Goal: Browse casually

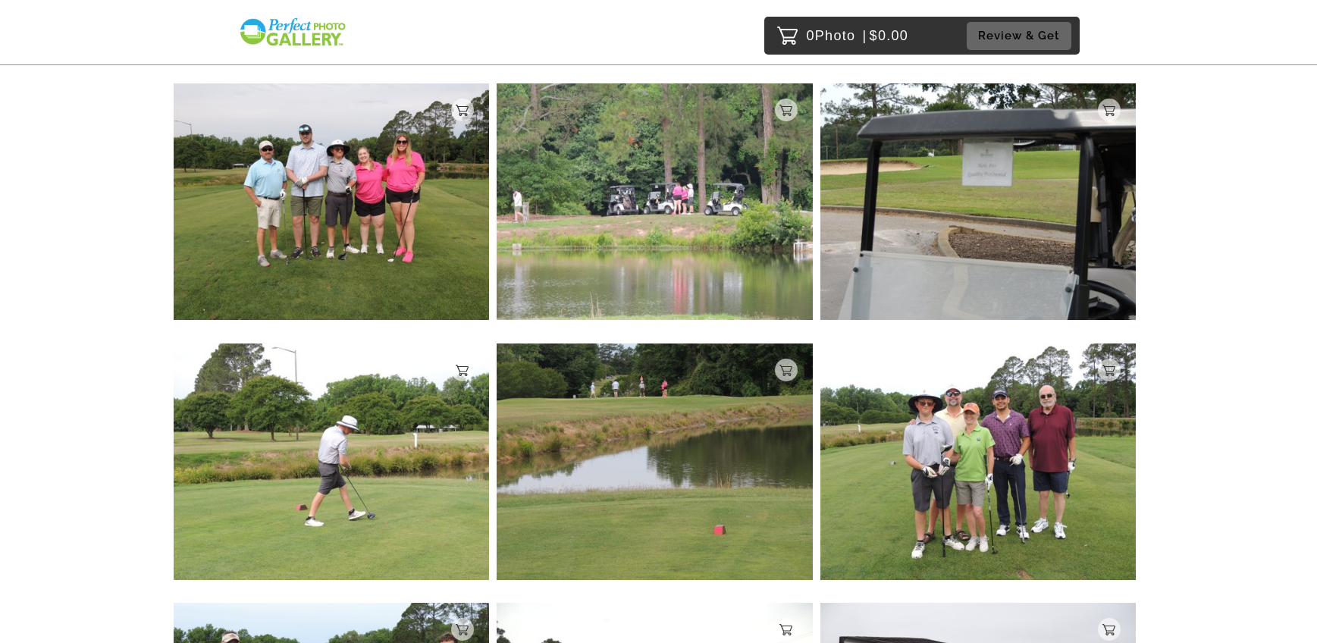
scroll to position [831, 0]
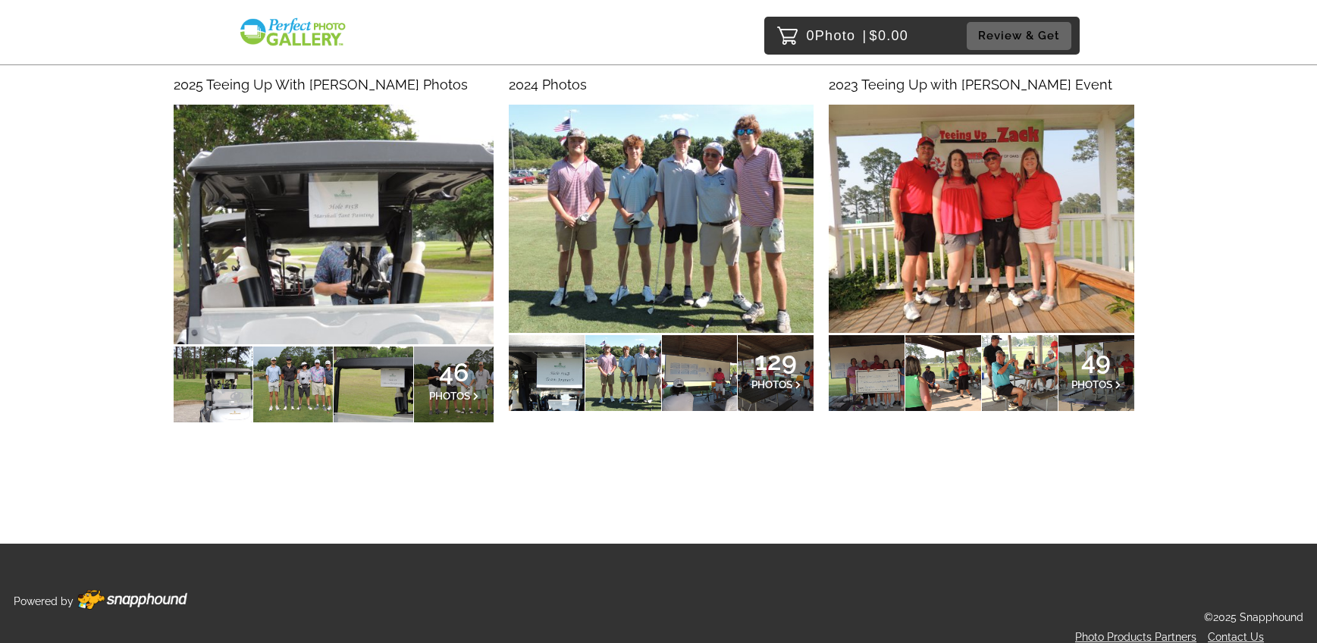
scroll to position [193, 0]
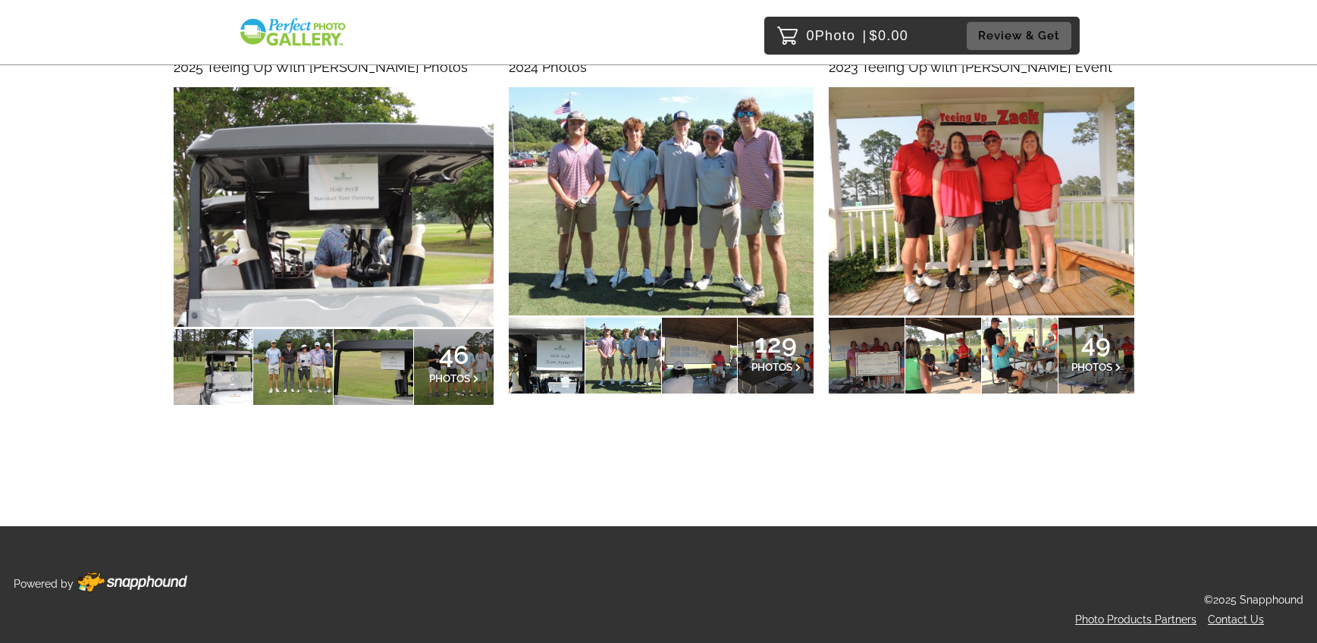
click at [783, 359] on p "129 PHOTOS" at bounding box center [776, 355] width 50 height 33
click at [1105, 348] on span "49" at bounding box center [1096, 343] width 50 height 9
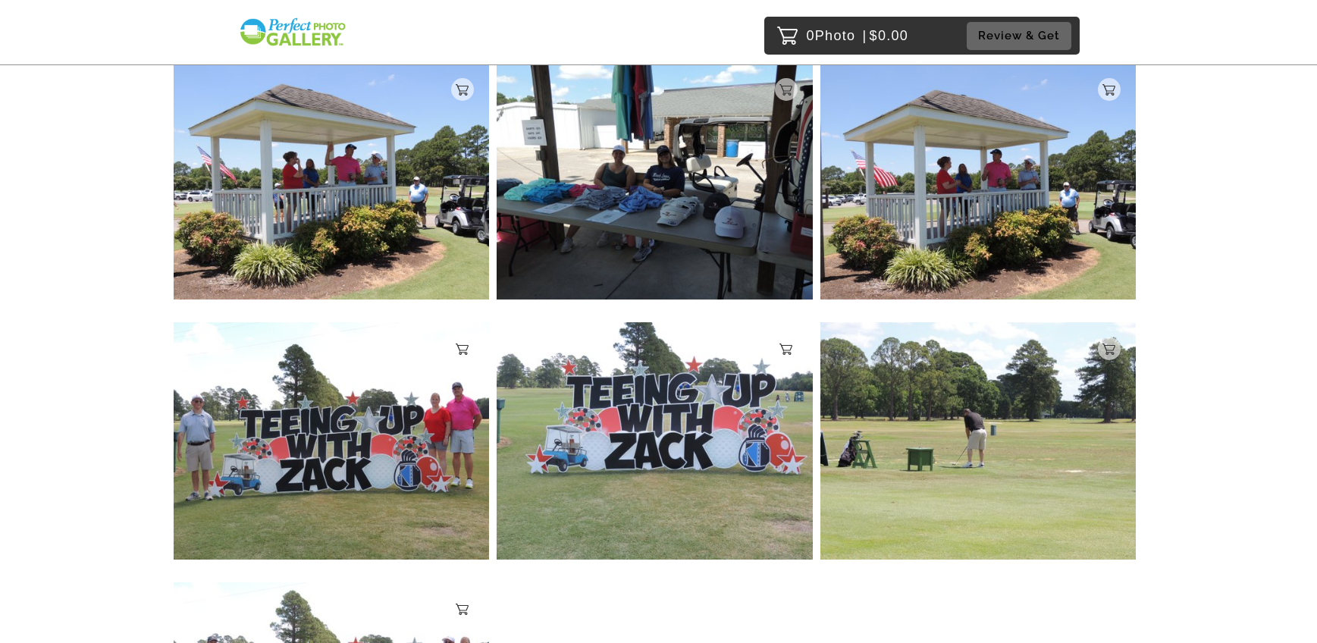
scroll to position [8338, 0]
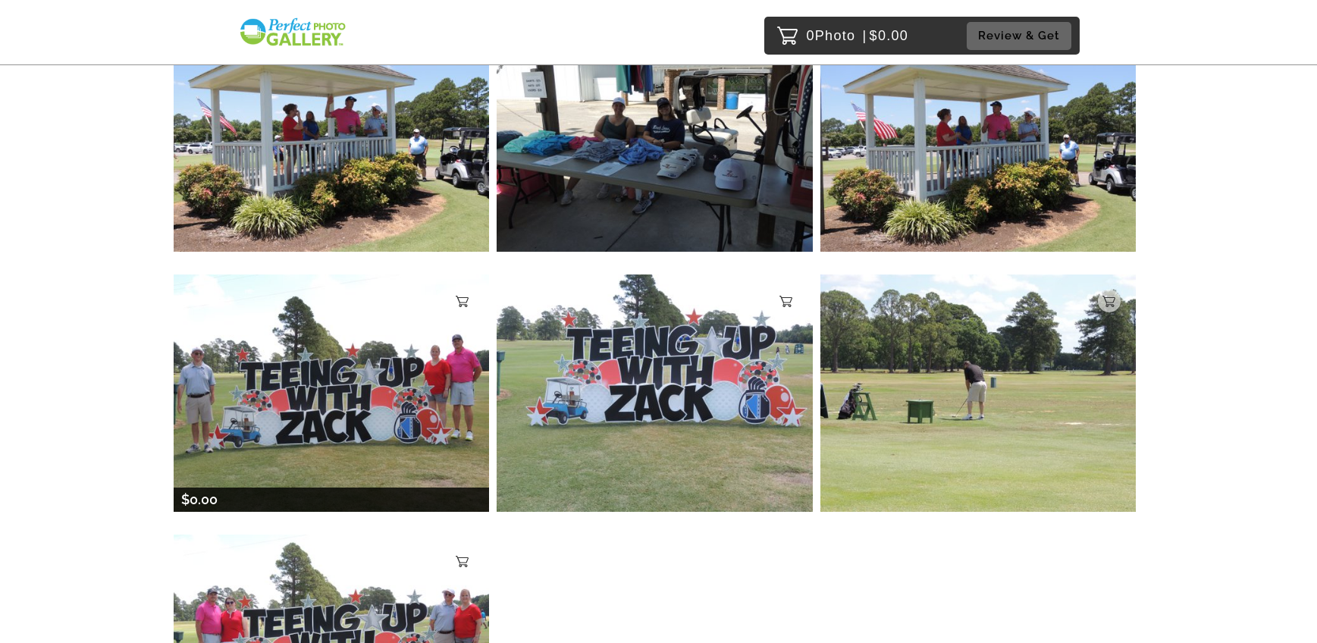
click at [412, 359] on img at bounding box center [332, 392] width 316 height 237
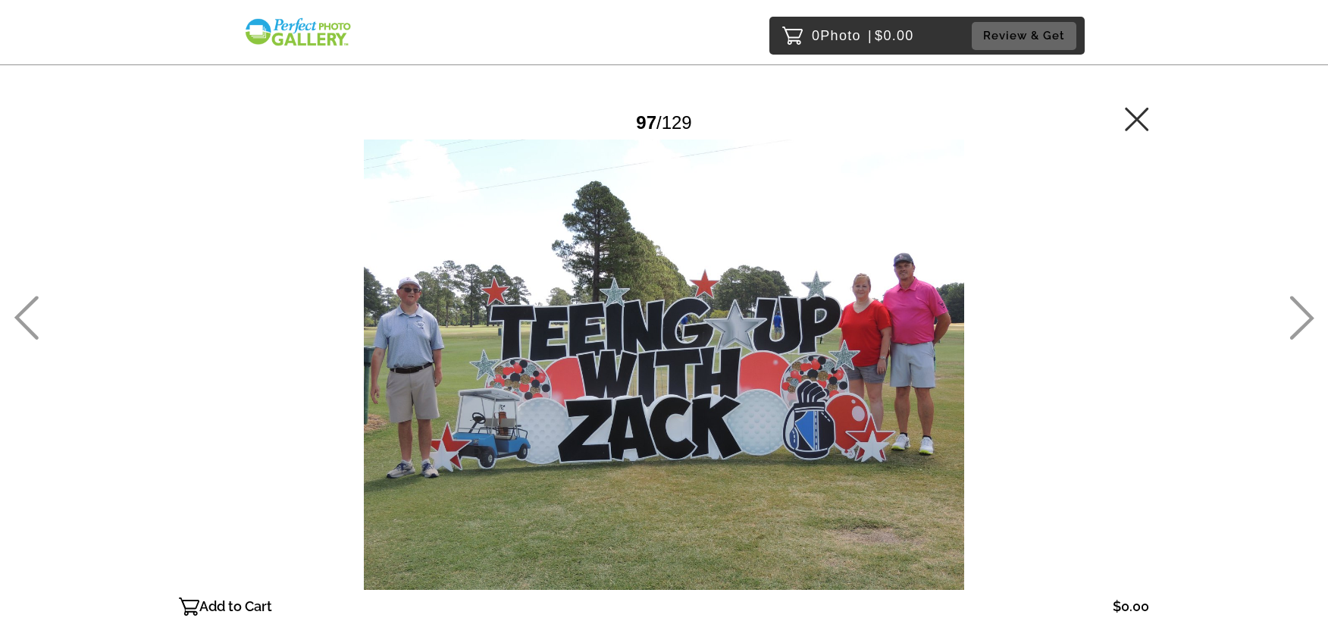
click at [1154, 123] on main "Password Checker bypassed 97 / 129 Add to Cart $0.00 Gallery $0.00 Add" at bounding box center [664, 337] width 1092 height 674
click at [1132, 122] on icon at bounding box center [1136, 118] width 23 height 23
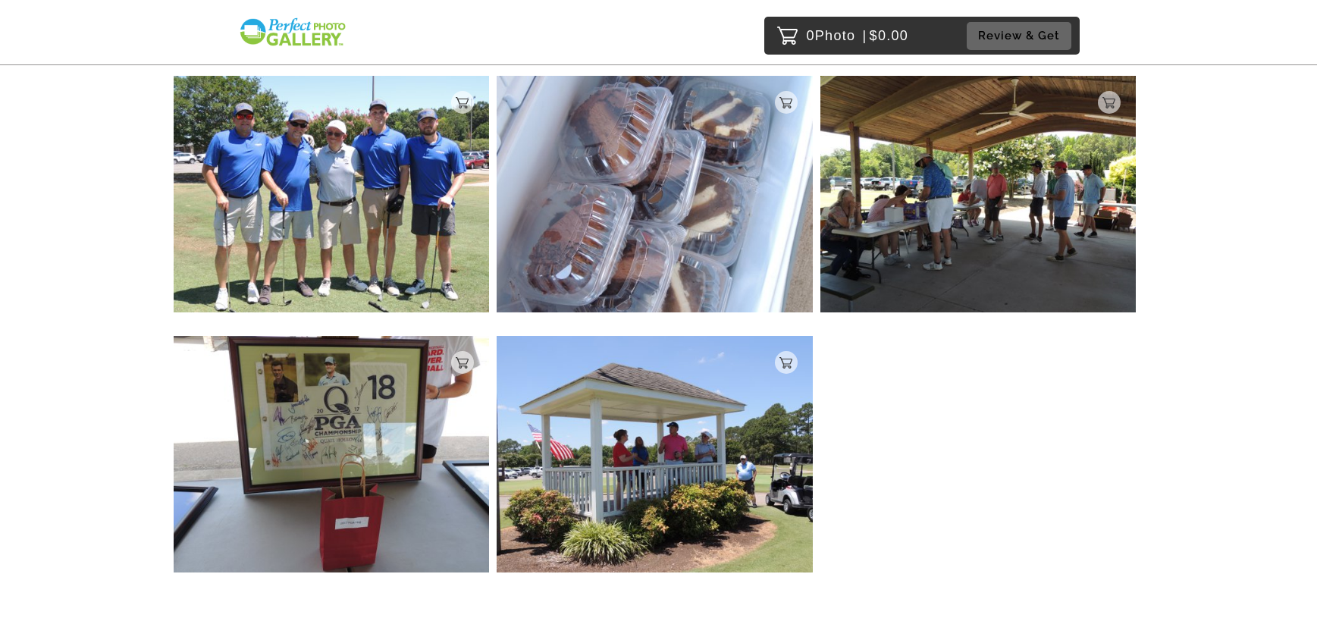
scroll to position [10631, 0]
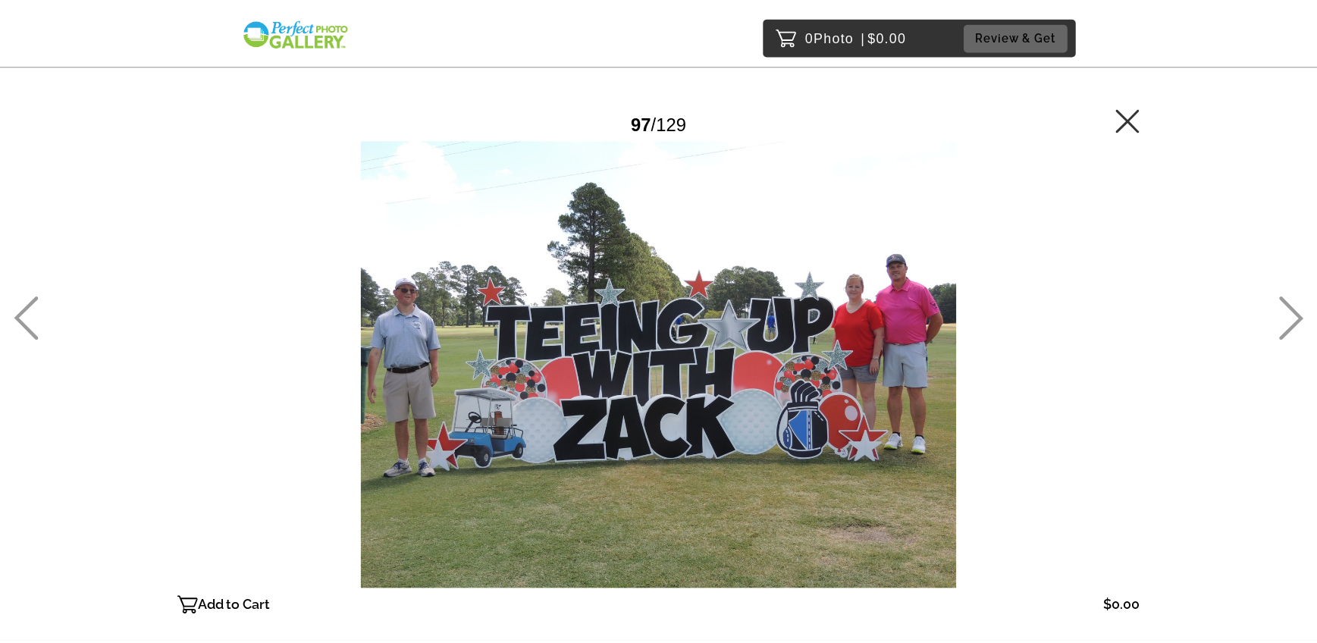
scroll to position [84, 0]
